Goal: Information Seeking & Learning: Learn about a topic

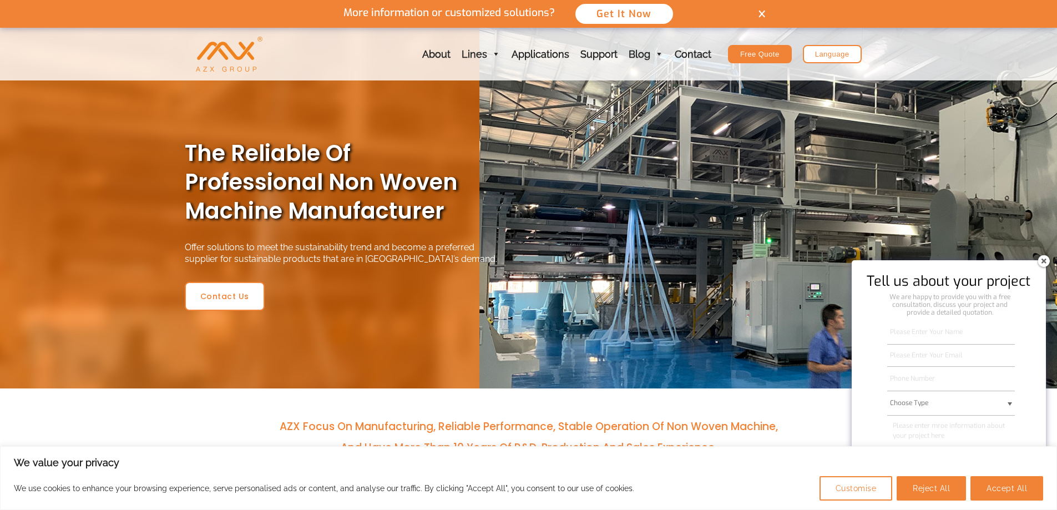
click at [1042, 265] on img at bounding box center [1043, 261] width 18 height 18
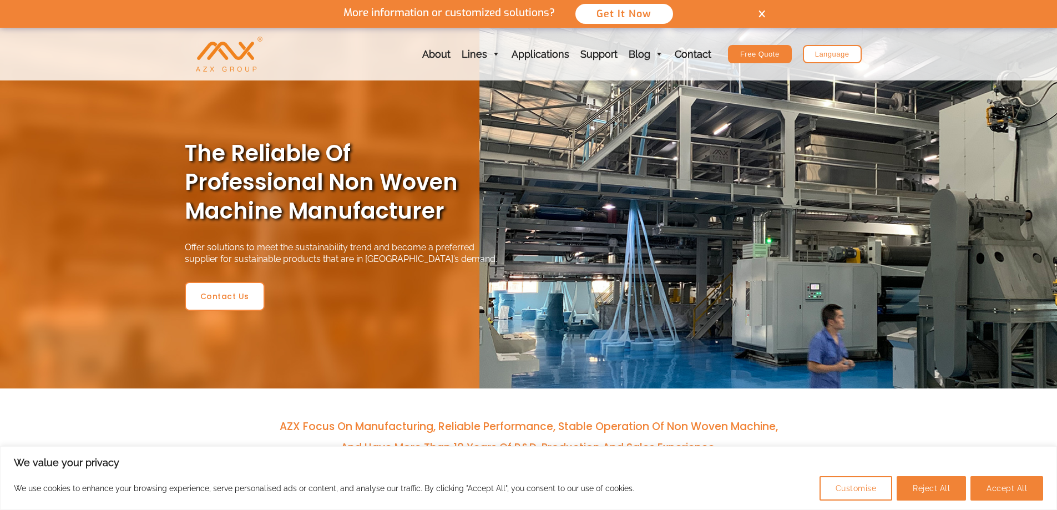
click at [762, 12] on img at bounding box center [761, 14] width 7 height 8
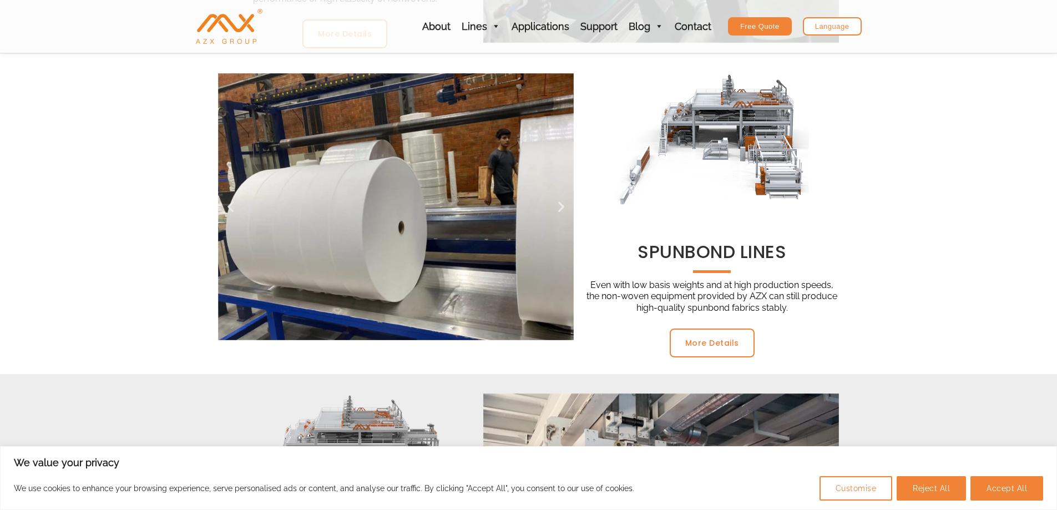
scroll to position [610, 0]
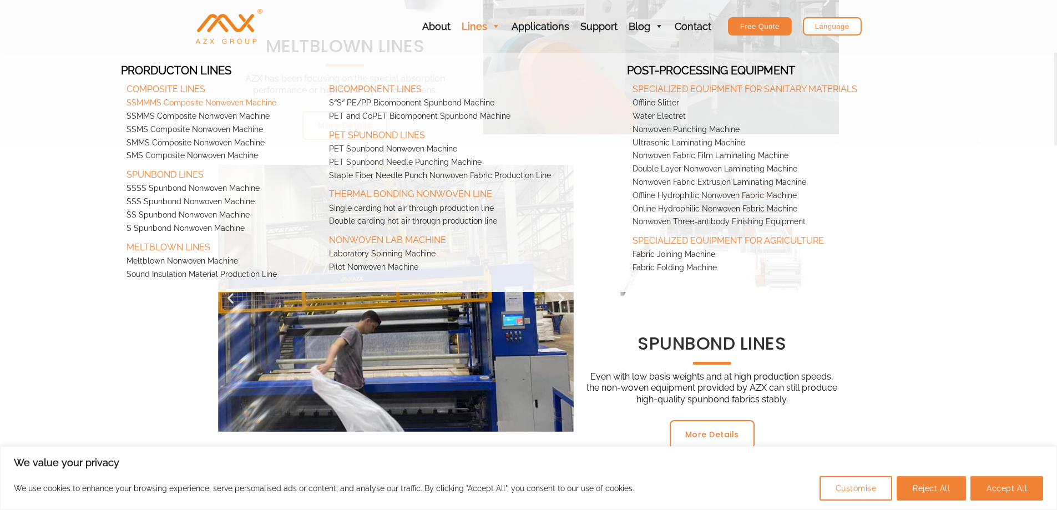
click at [184, 103] on link "SSMMMS Composite Nonwoven Machine" at bounding box center [222, 103] width 202 height 13
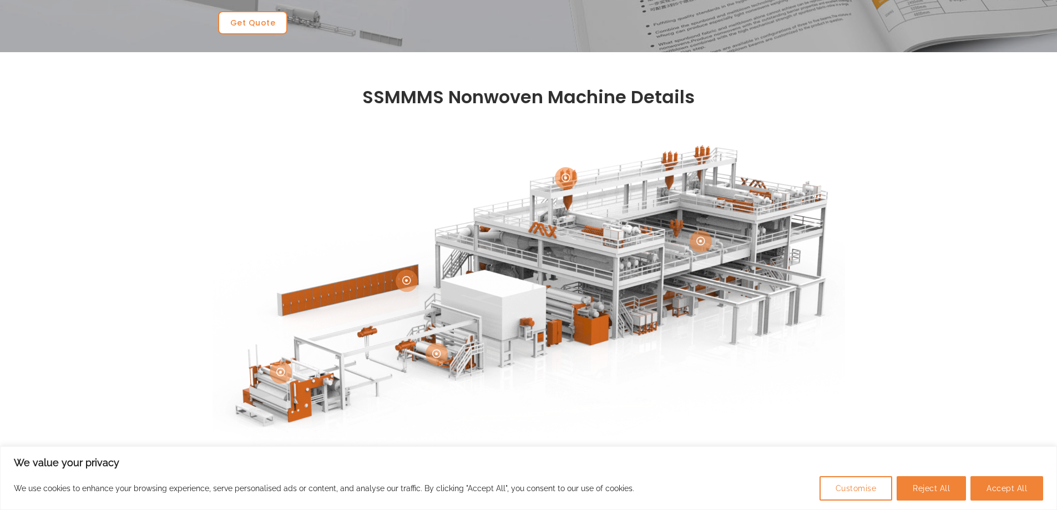
click at [1048, 499] on div "We value your privacy We use cookies to enhance your browsing experience, serve…" at bounding box center [528, 478] width 1057 height 64
click at [1017, 496] on button "Accept All" at bounding box center [1006, 488] width 73 height 24
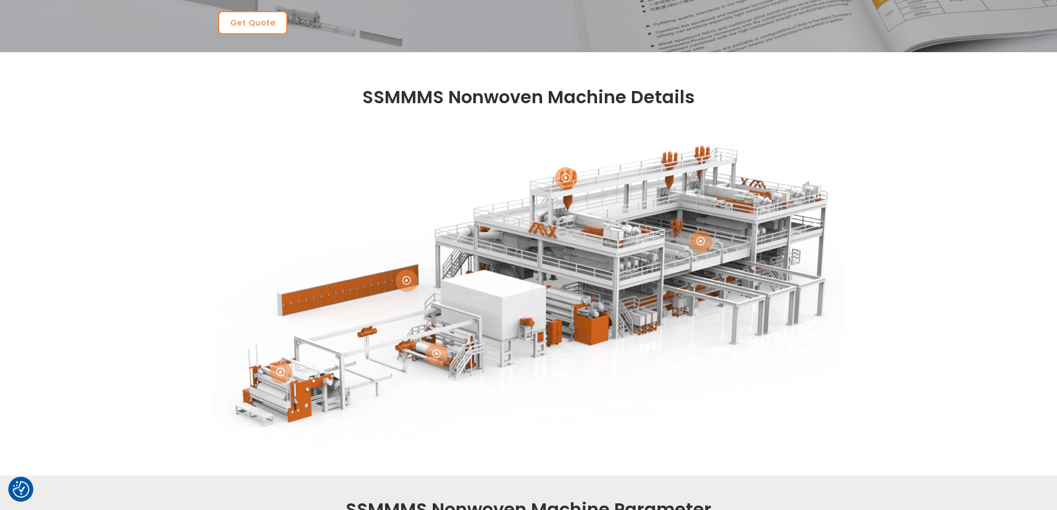
checkbox input "true"
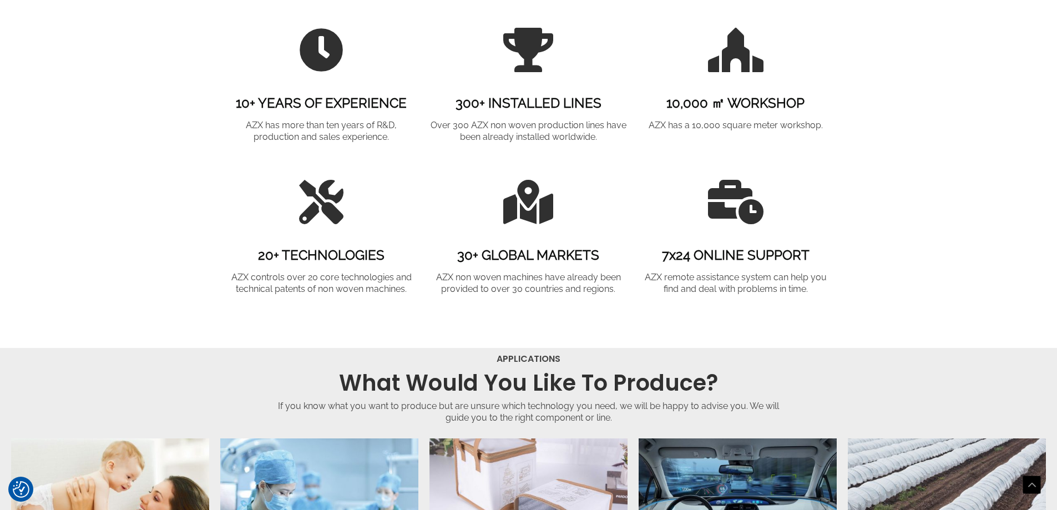
scroll to position [1276, 0]
